Goal: Task Accomplishment & Management: Manage account settings

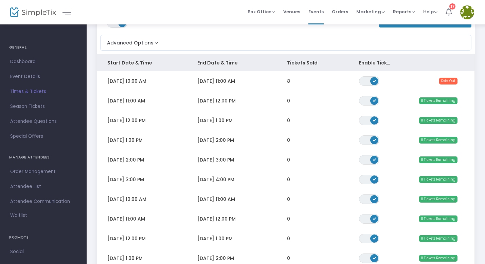
scroll to position [51, 0]
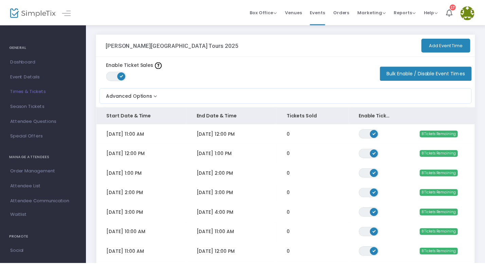
scroll to position [22, 0]
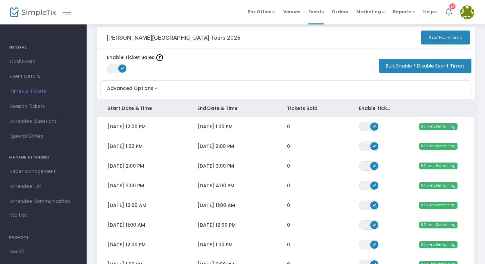
scroll to position [11, 0]
